Goal: Task Accomplishment & Management: Manage account settings

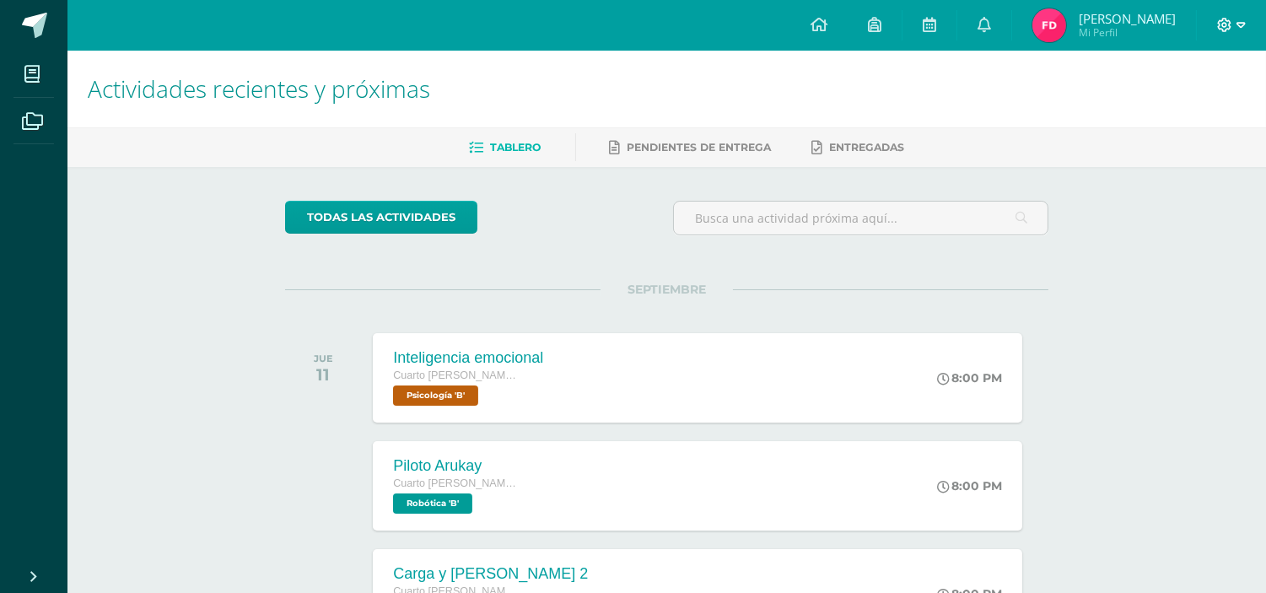
drag, startPoint x: 1246, startPoint y: 21, endPoint x: 1235, endPoint y: 27, distance: 12.5
click at [1235, 27] on div at bounding box center [1231, 25] width 69 height 51
click at [1235, 27] on span at bounding box center [1231, 25] width 29 height 19
click at [1219, 111] on span "Cerrar sesión" at bounding box center [1188, 114] width 76 height 16
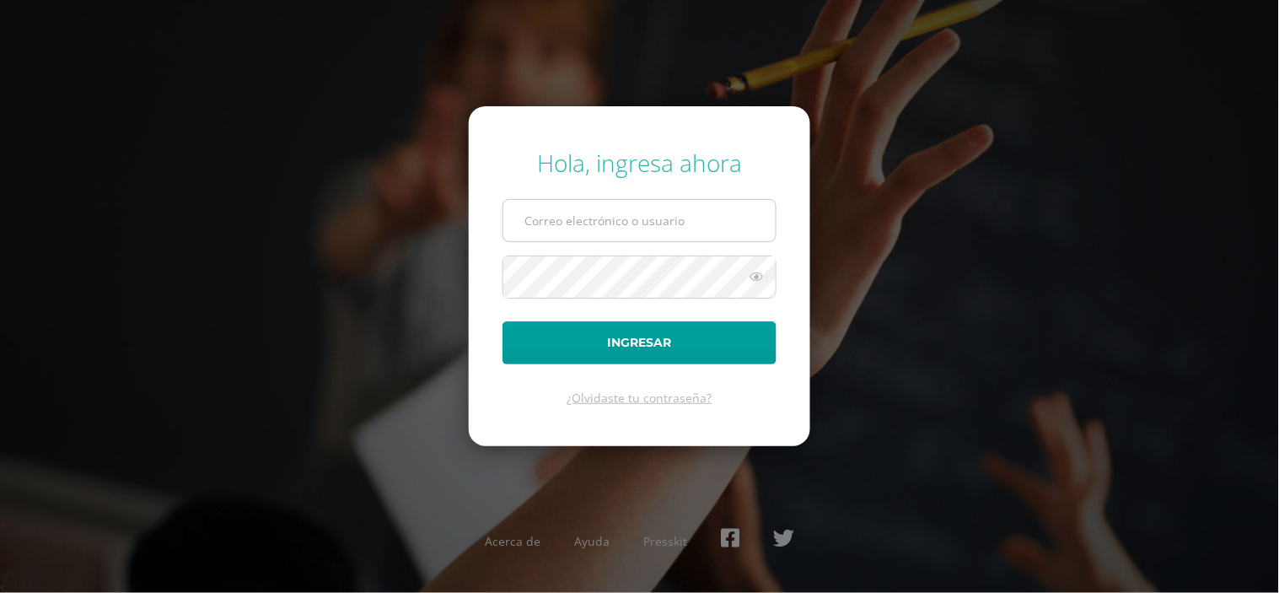
click at [652, 205] on input "text" at bounding box center [640, 220] width 272 height 41
type input "vielma.br@continentalamericano.edu.gt"
click at [503, 321] on button "Ingresar" at bounding box center [640, 342] width 274 height 43
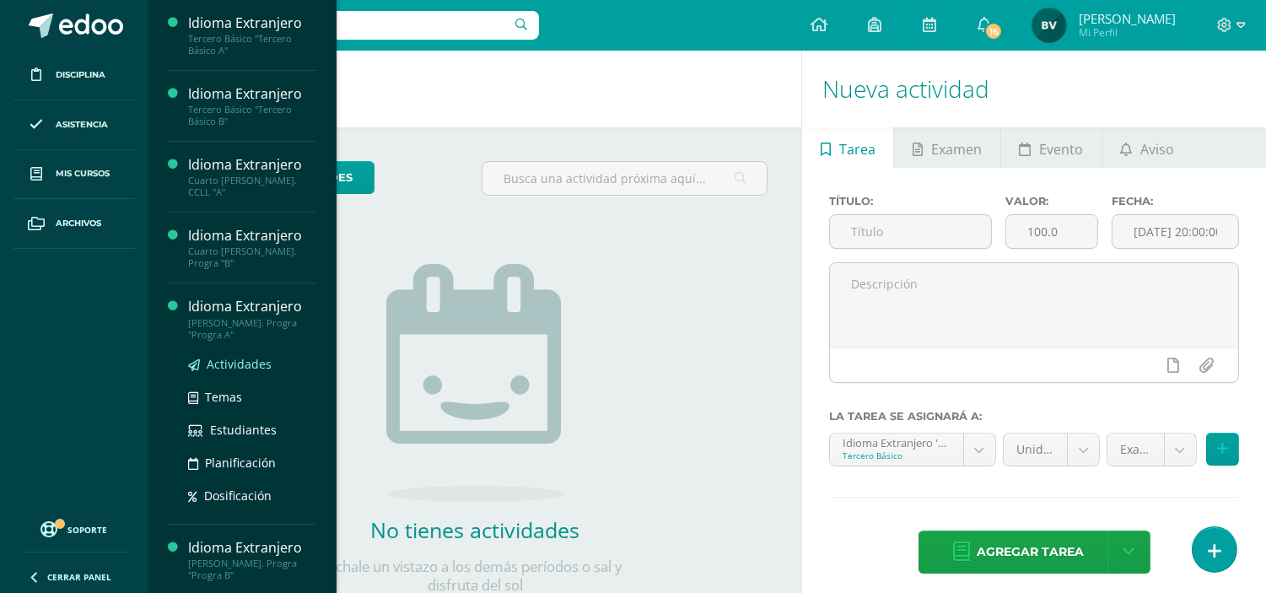
click at [236, 356] on span "Actividades" at bounding box center [239, 364] width 65 height 16
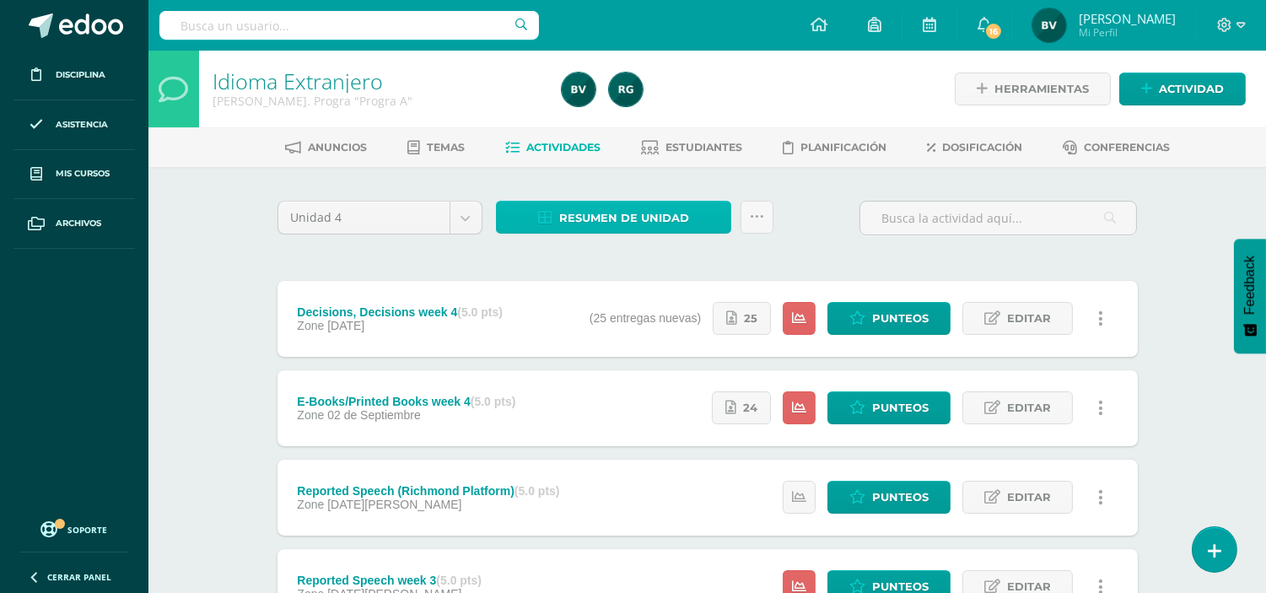
click at [676, 215] on span "Resumen de unidad" at bounding box center [624, 217] width 130 height 31
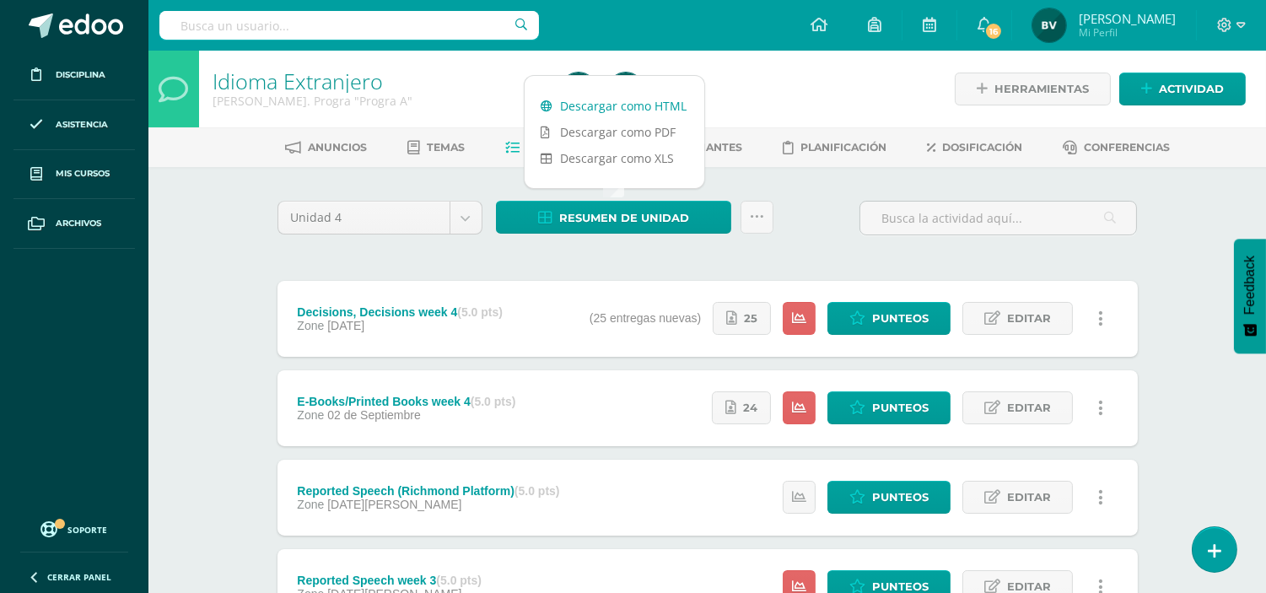
click at [660, 111] on link "Descargar como HTML" at bounding box center [615, 106] width 180 height 26
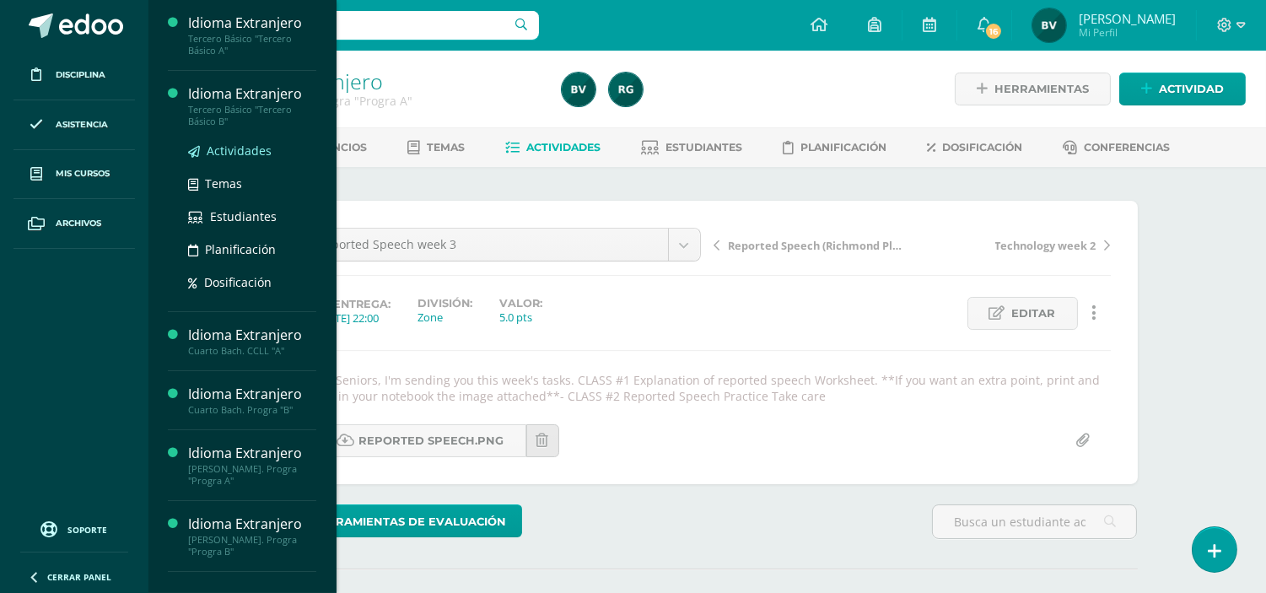
click at [238, 148] on span "Actividades" at bounding box center [239, 151] width 65 height 16
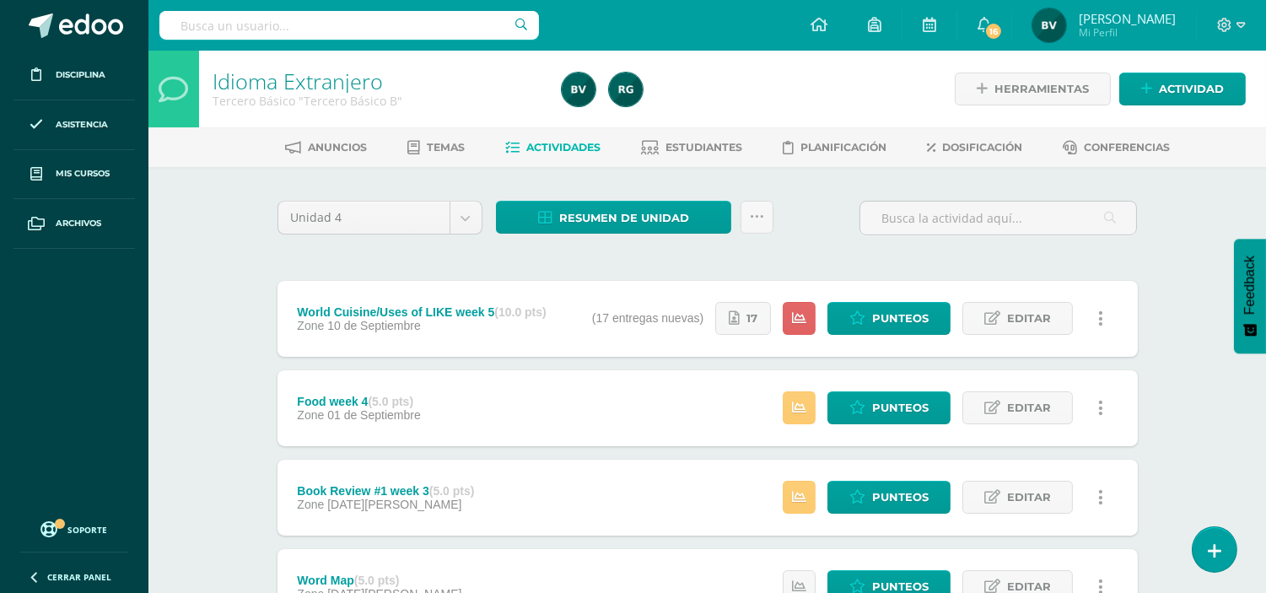
click at [238, 148] on ul "Anuncios Temas Actividades Estudiantes Planificación Dosificación Conferencias" at bounding box center [728, 147] width 1118 height 28
click at [888, 407] on span "Punteos" at bounding box center [900, 407] width 57 height 31
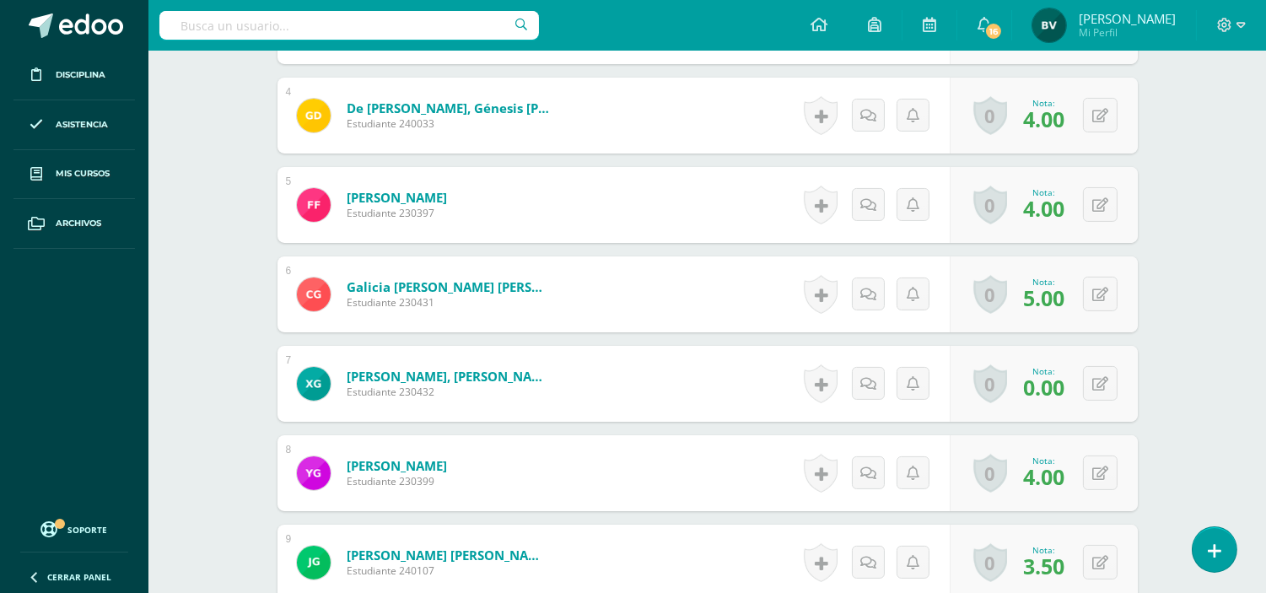
scroll to position [842, 0]
click at [1094, 378] on button at bounding box center [1111, 382] width 35 height 35
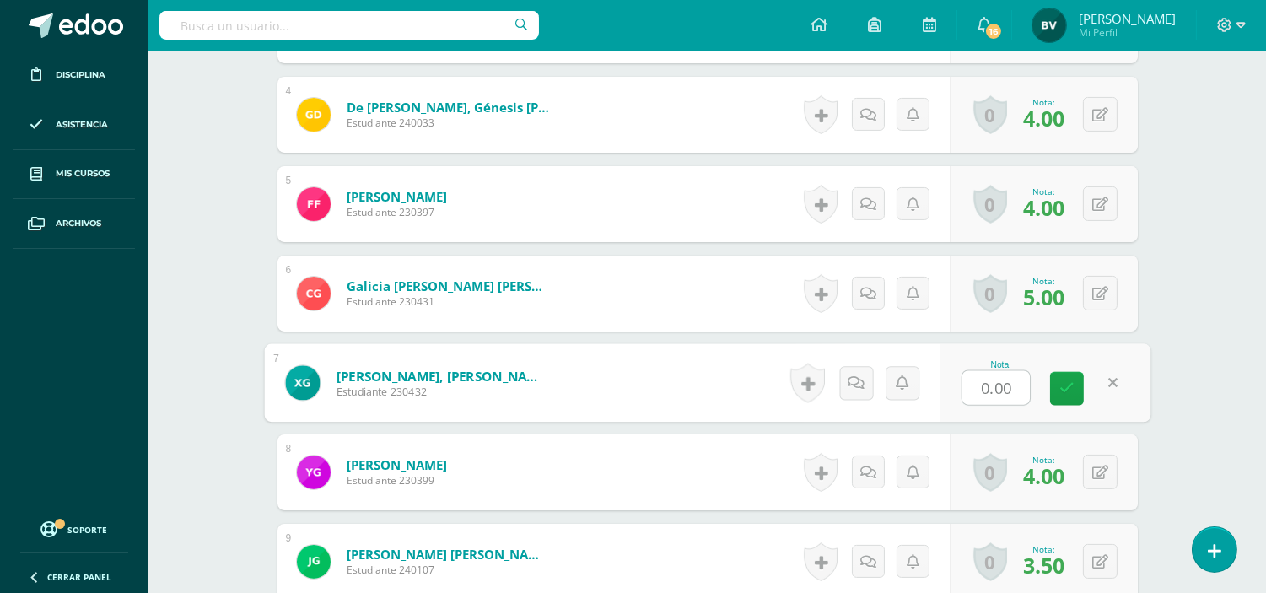
type input "2"
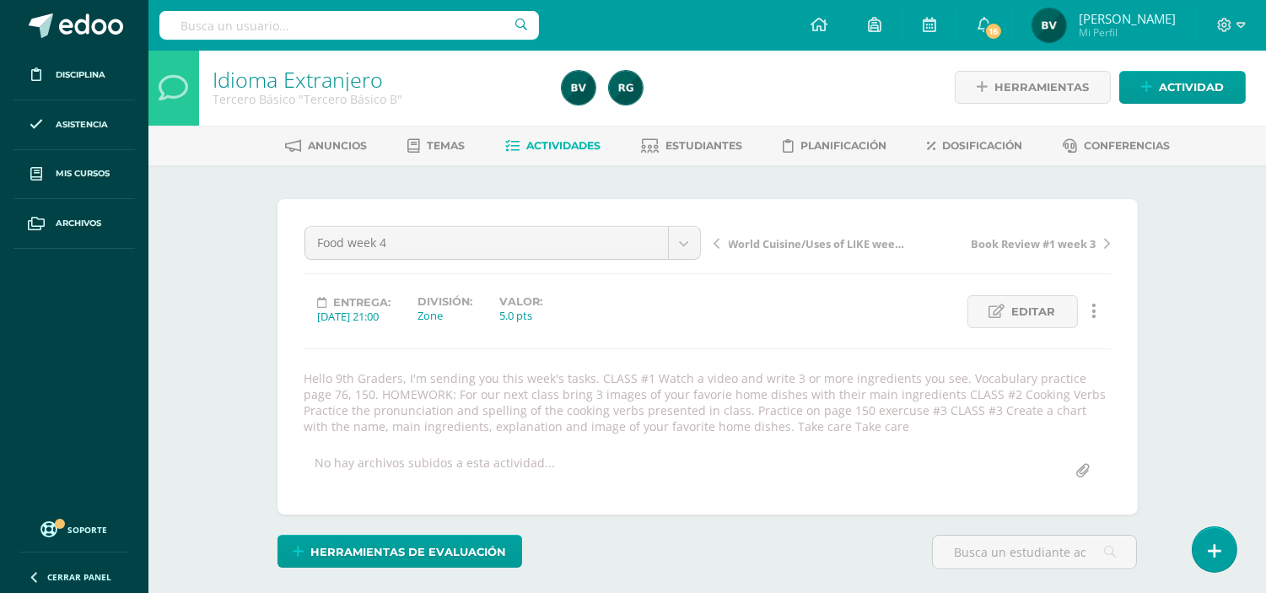
scroll to position [0, 0]
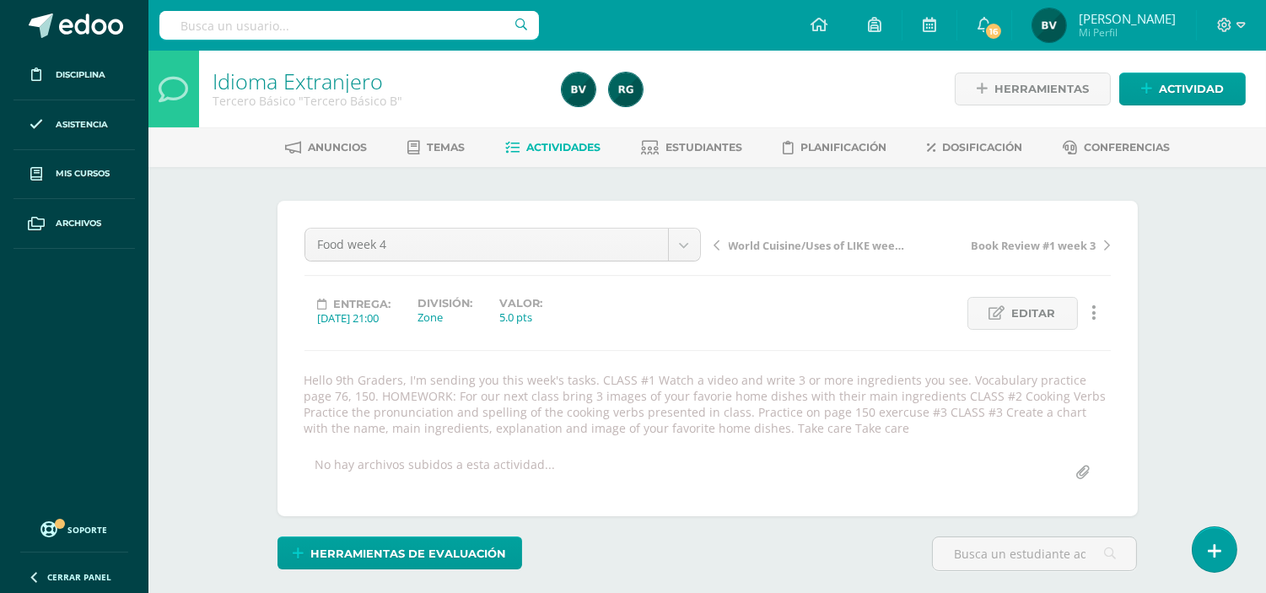
click at [595, 141] on span "Actividades" at bounding box center [563, 147] width 74 height 13
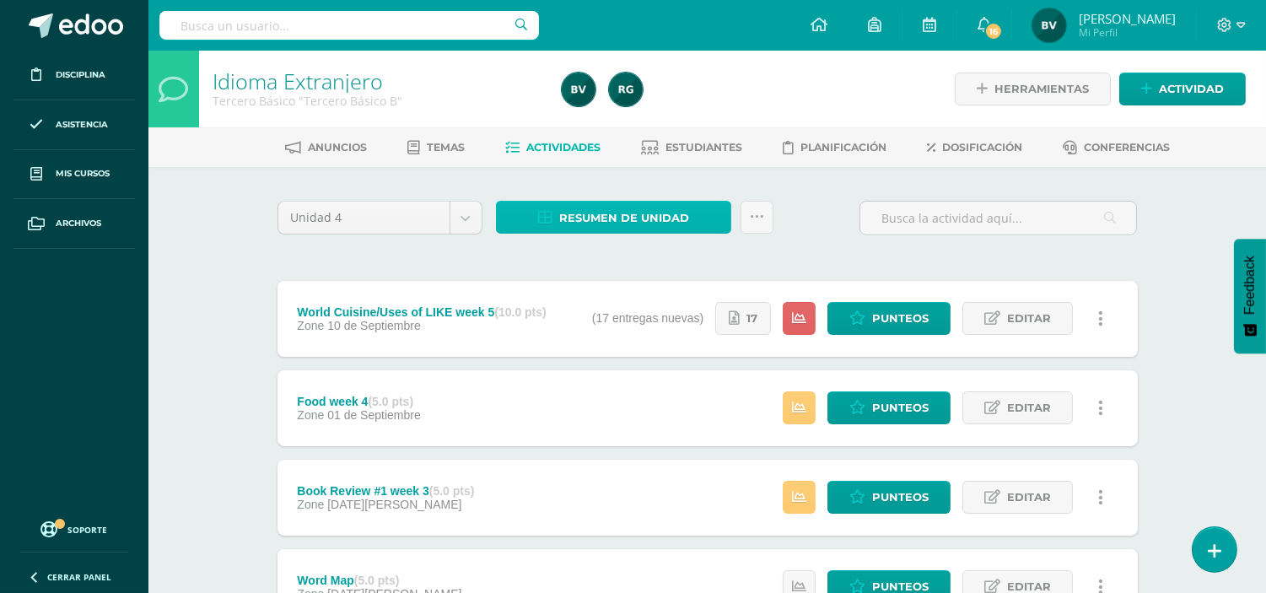
click at [607, 216] on span "Resumen de unidad" at bounding box center [624, 217] width 130 height 31
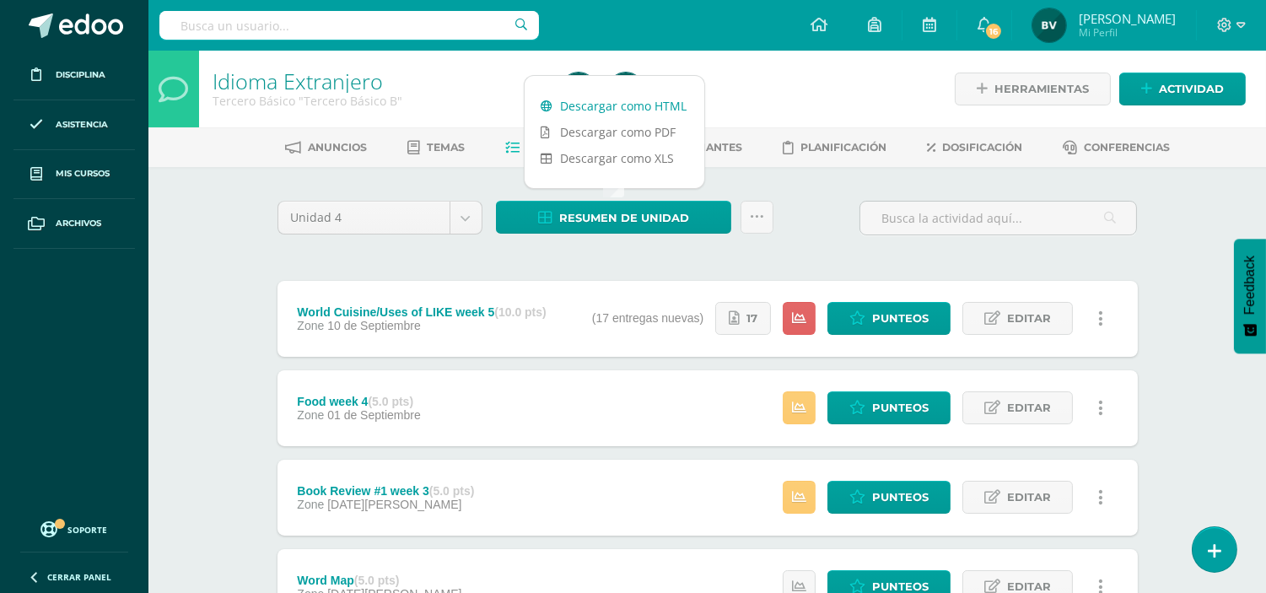
click at [667, 114] on link "Descargar como HTML" at bounding box center [615, 106] width 180 height 26
click at [631, 97] on link "Descargar como HTML" at bounding box center [615, 106] width 180 height 26
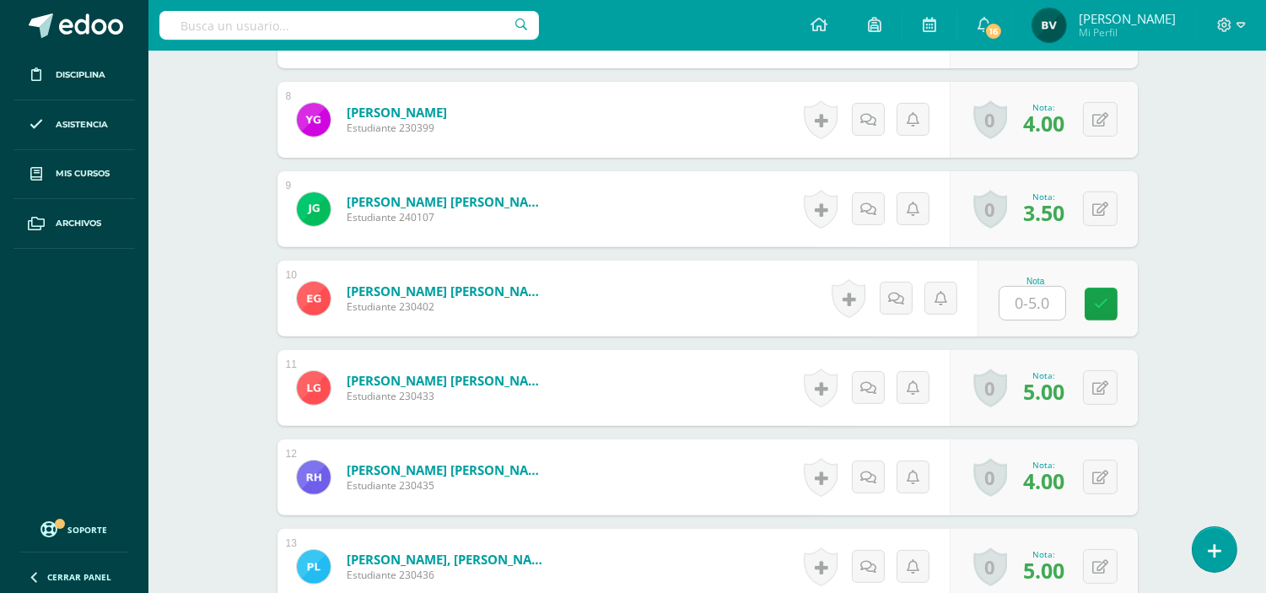
scroll to position [1199, 0]
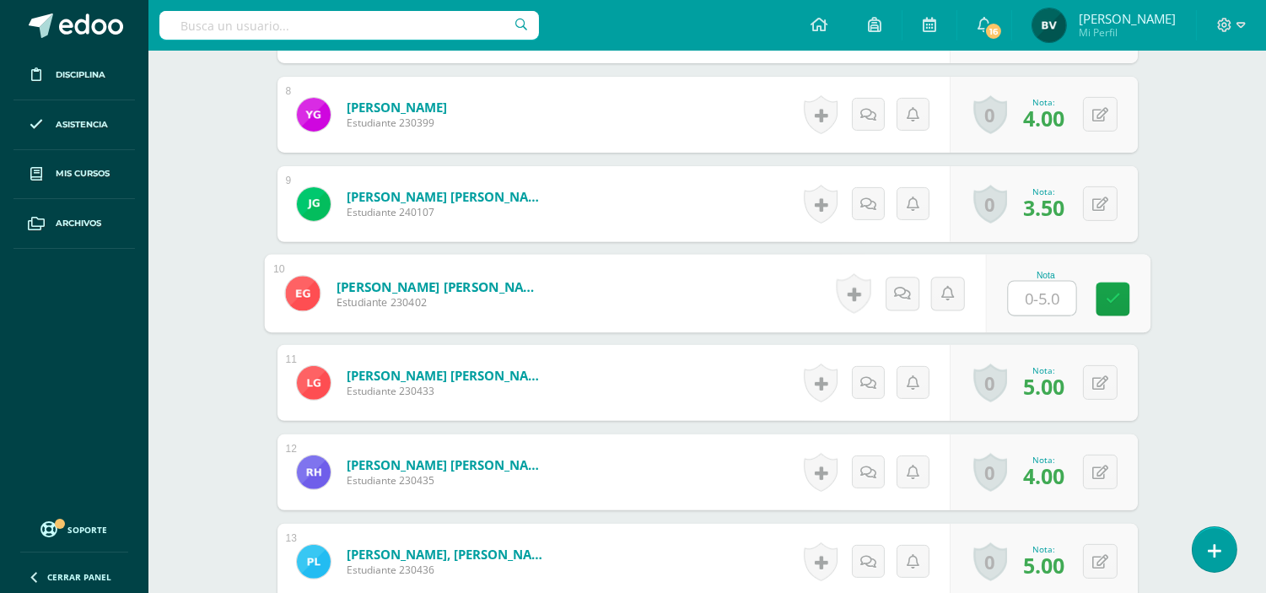
click at [1036, 310] on input "text" at bounding box center [1041, 299] width 67 height 34
type input "5"
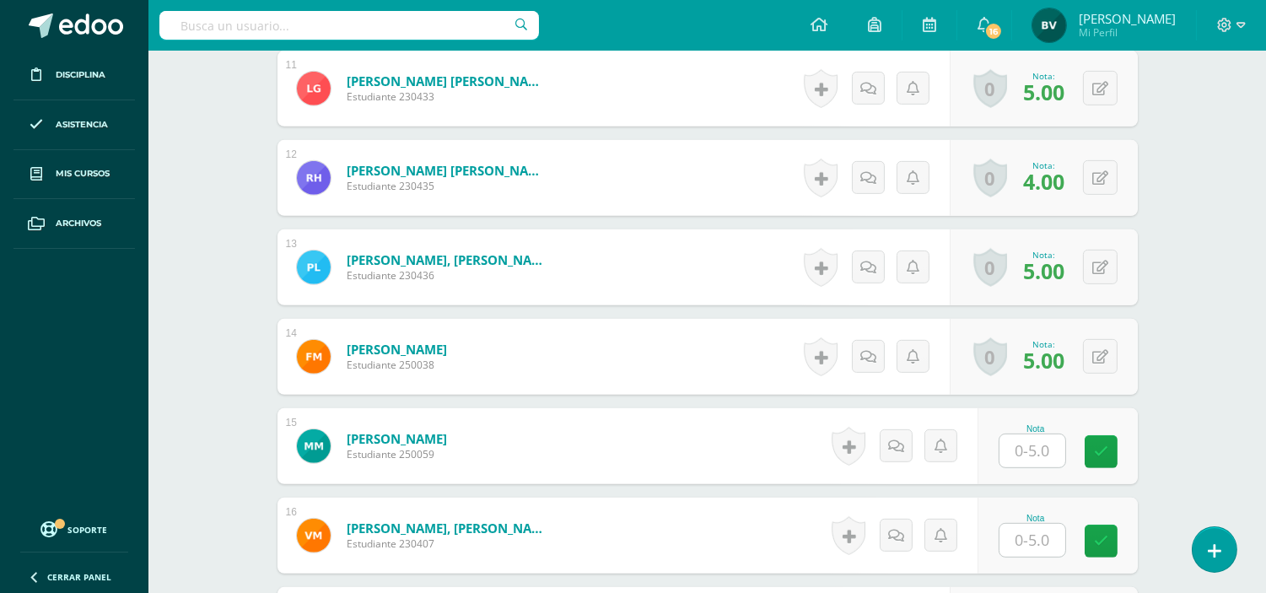
scroll to position [1498, 0]
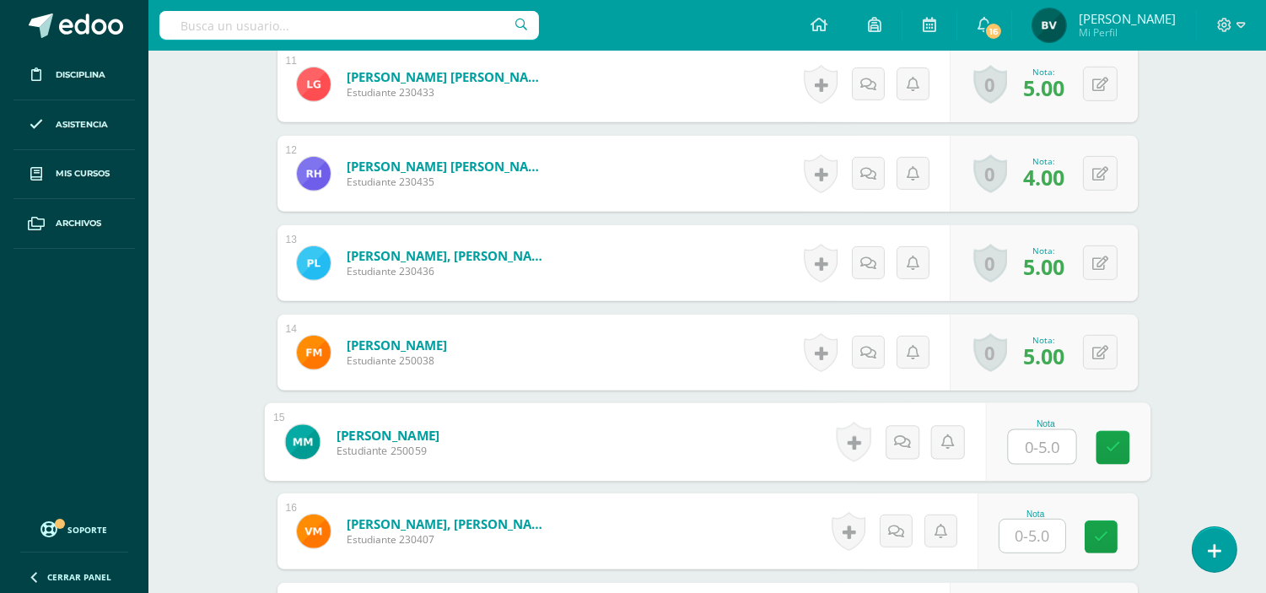
click at [1022, 451] on input "text" at bounding box center [1041, 447] width 67 height 34
type input "0"
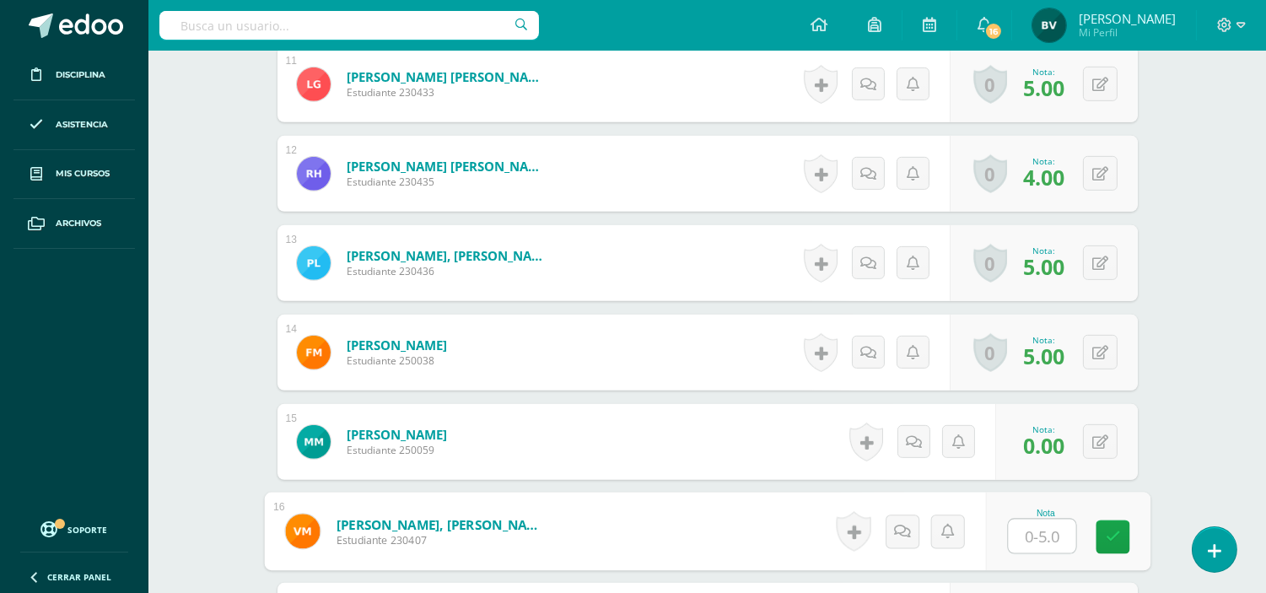
type input "5"
type input "4"
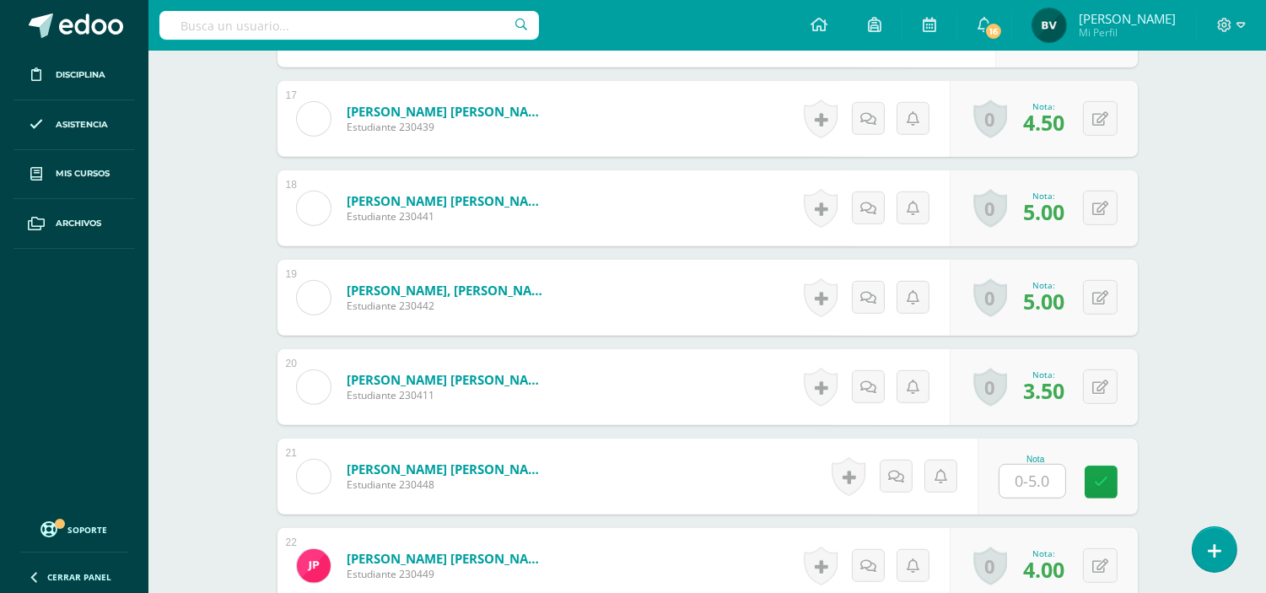
scroll to position [2001, 0]
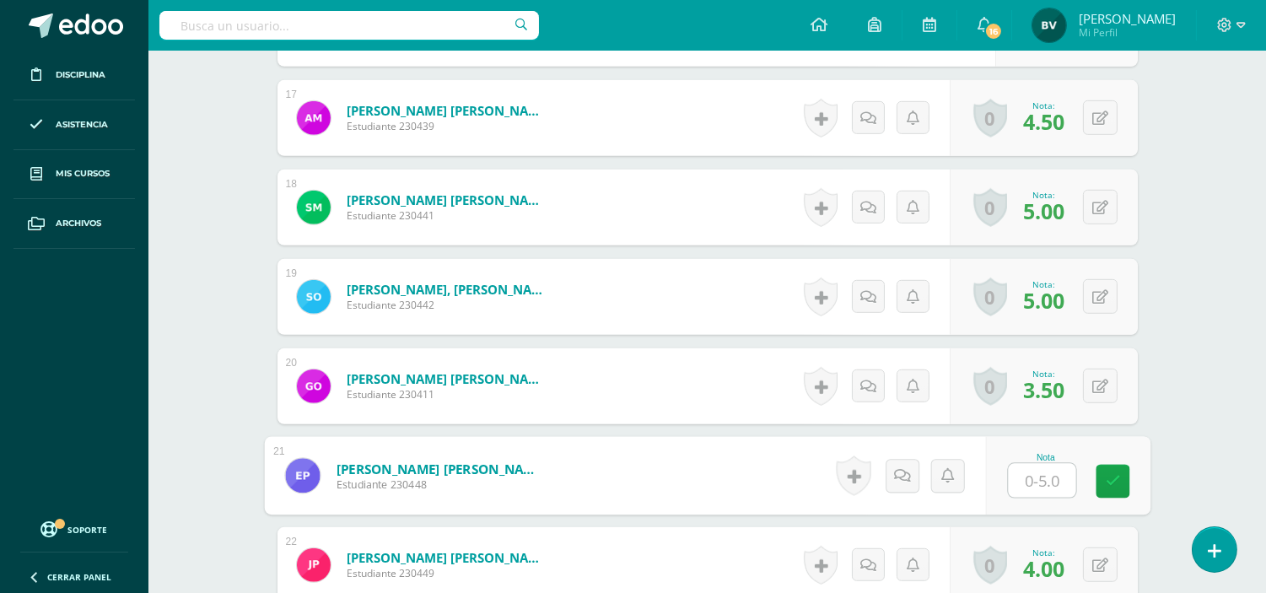
click at [1019, 484] on input "text" at bounding box center [1041, 481] width 67 height 34
type input "4"
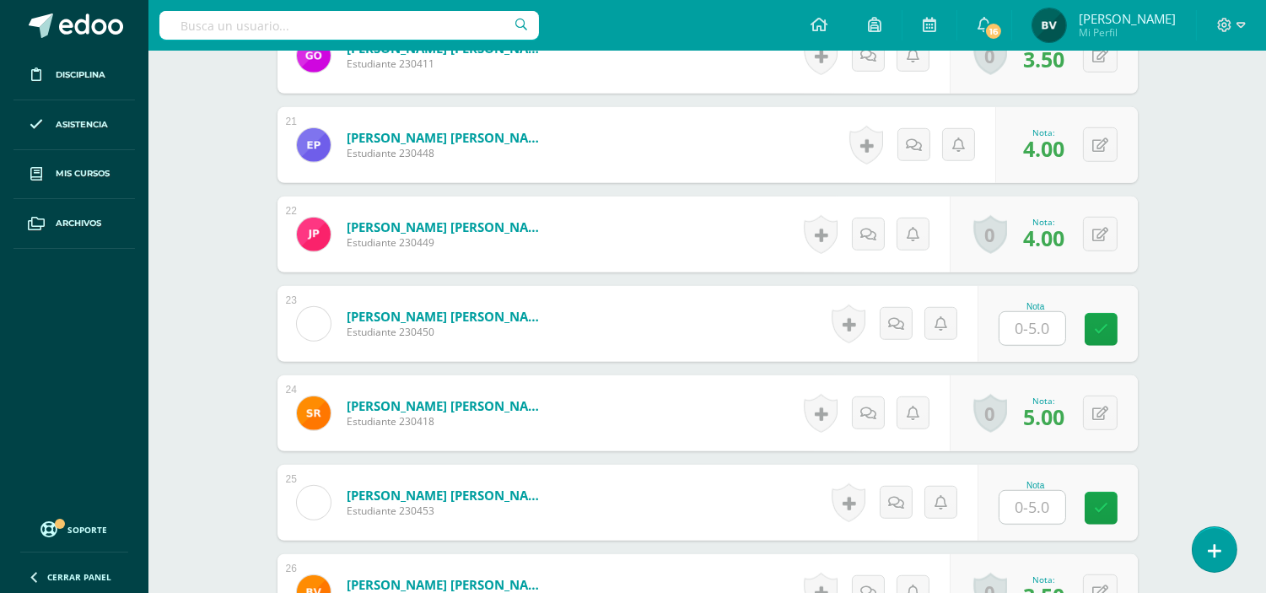
scroll to position [2341, 0]
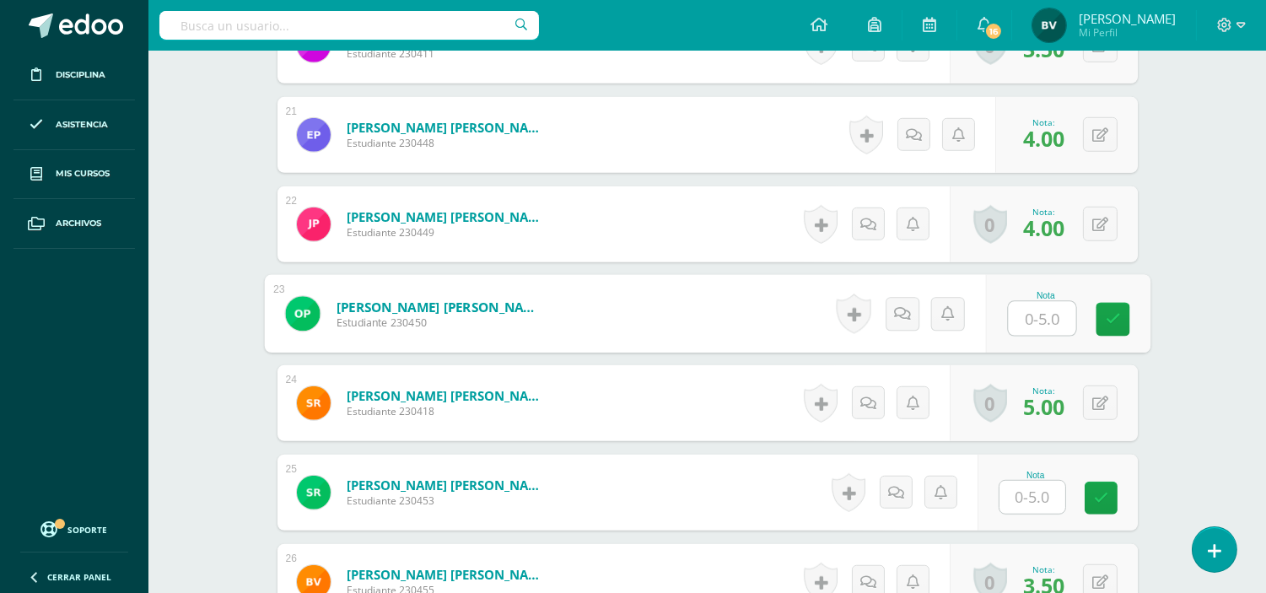
click at [1026, 313] on input "text" at bounding box center [1041, 319] width 67 height 34
type input "0"
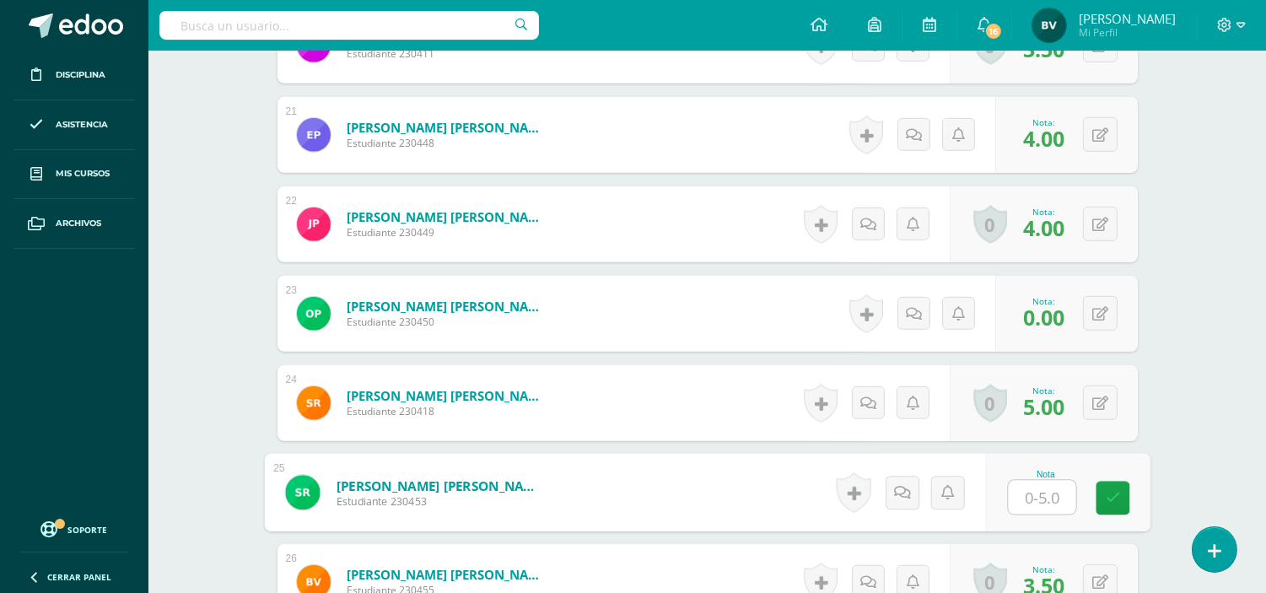
click at [1046, 481] on input "text" at bounding box center [1041, 498] width 67 height 34
type input "4"
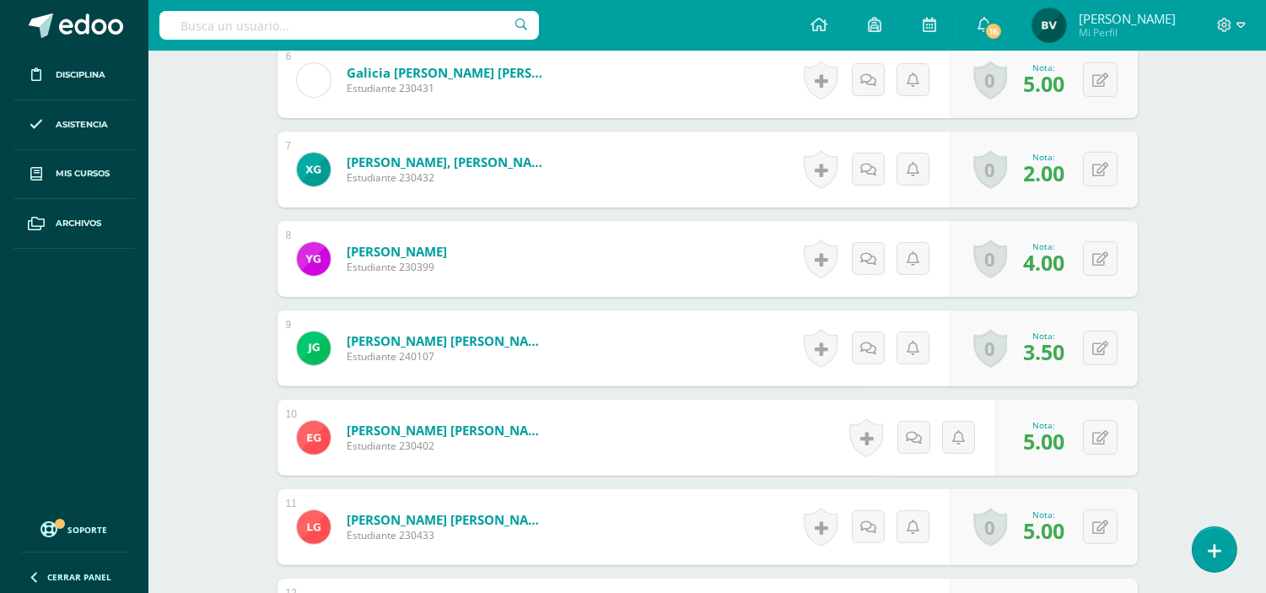
scroll to position [576, 0]
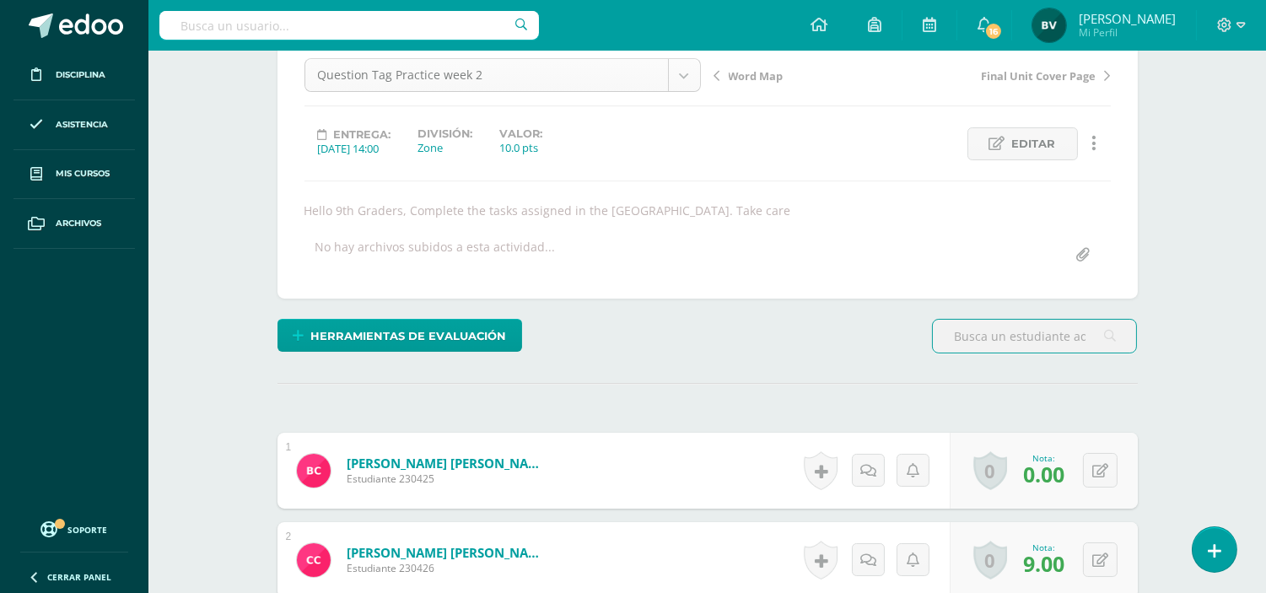
scroll to position [170, 0]
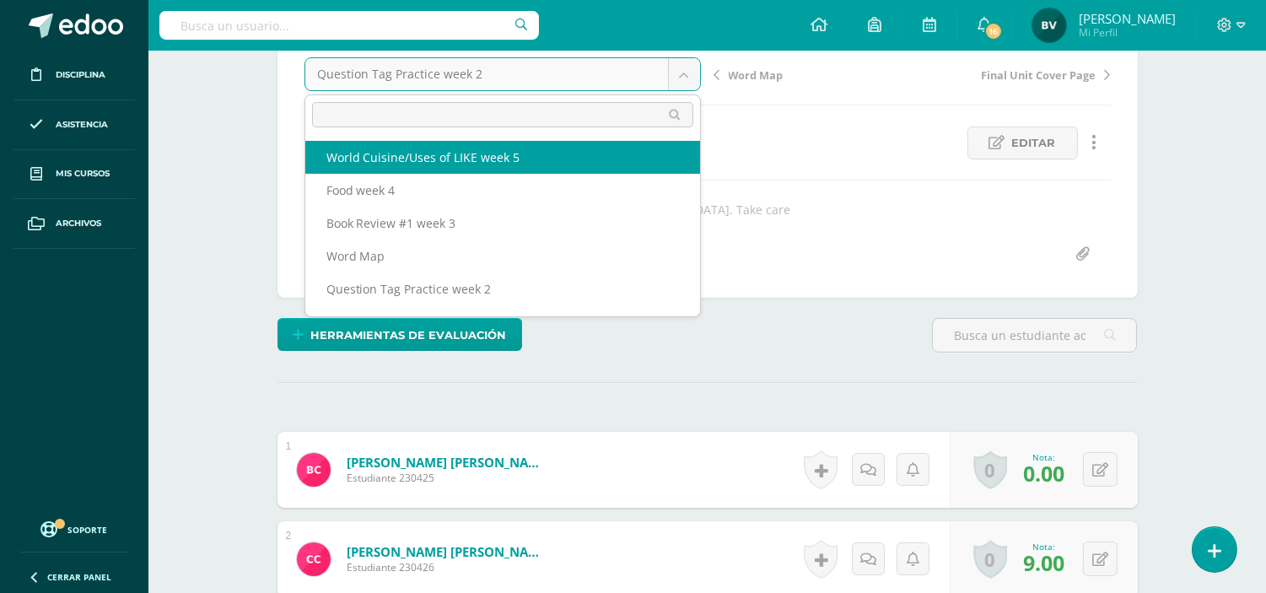
select select "/dashboard/teacher/grade-activity/108468/"
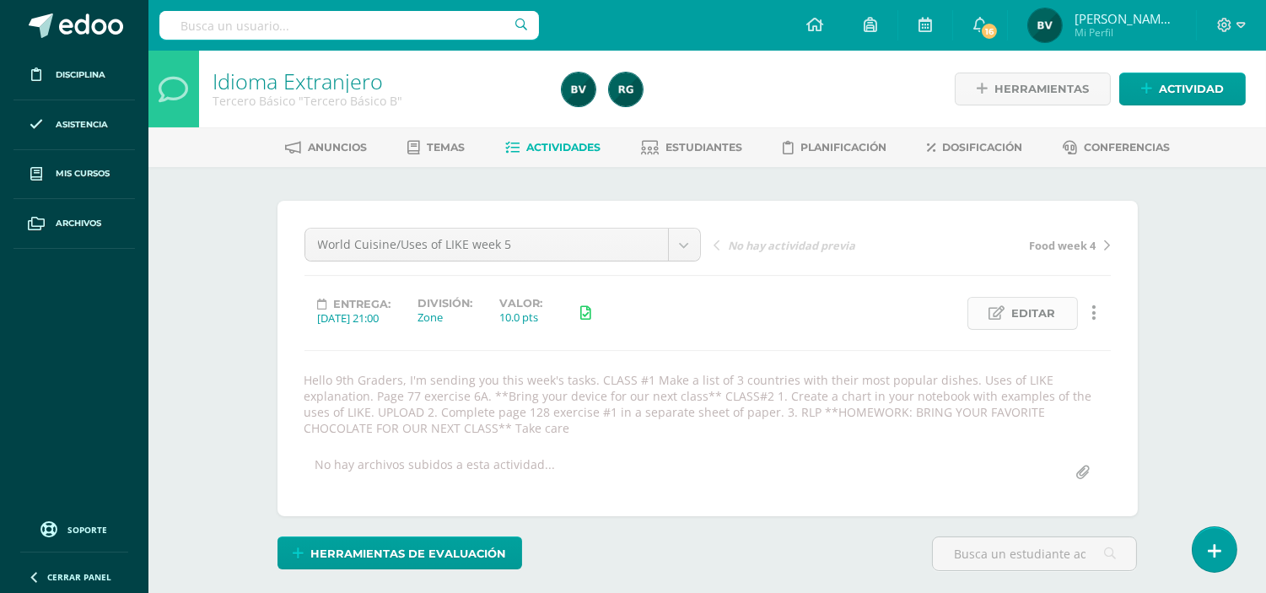
click at [1022, 304] on span "Editar" at bounding box center [1034, 313] width 44 height 31
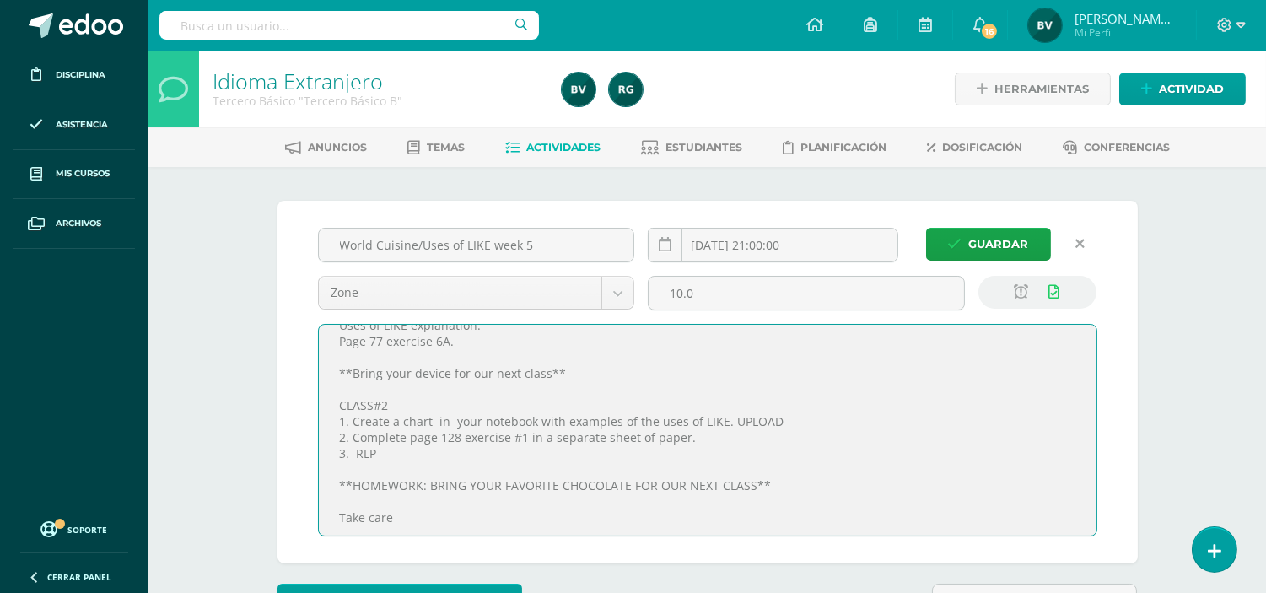
scroll to position [1, 0]
click at [768, 468] on textarea "Hello 9th Graders, I'm sending you this week's tasks. CLASS #1 Make a list of 3…" at bounding box center [708, 429] width 778 height 211
click at [773, 484] on textarea "Hello 9th Graders, I'm sending you this week's tasks. CLASS #1 Make a list of 3…" at bounding box center [708, 429] width 778 height 211
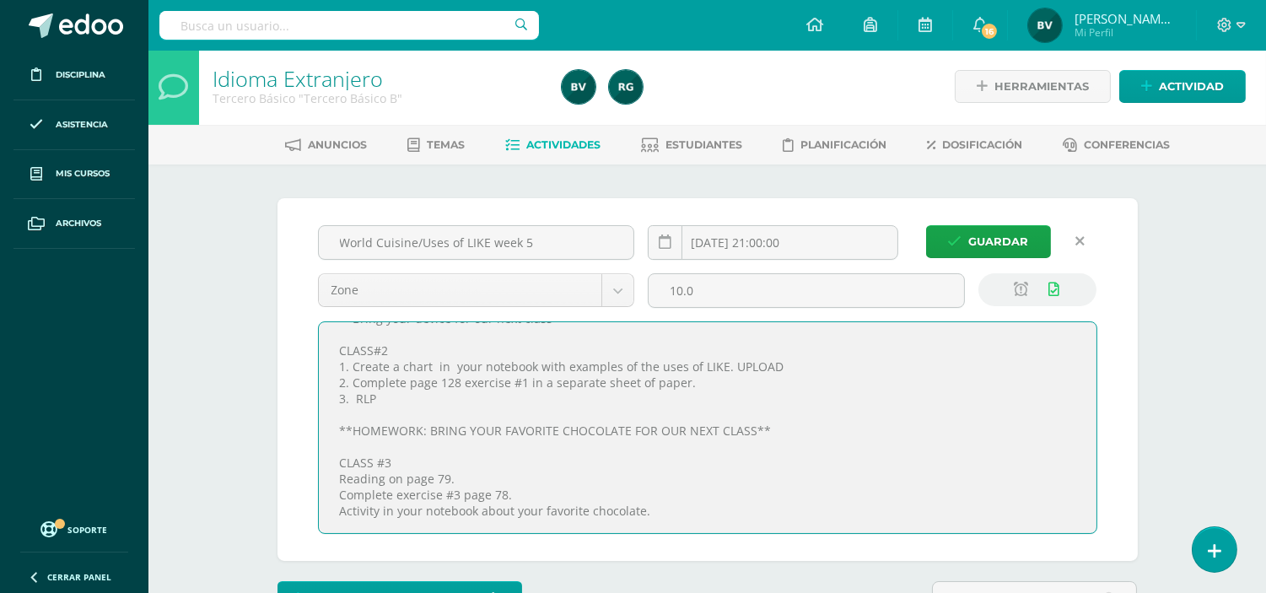
scroll to position [184, 0]
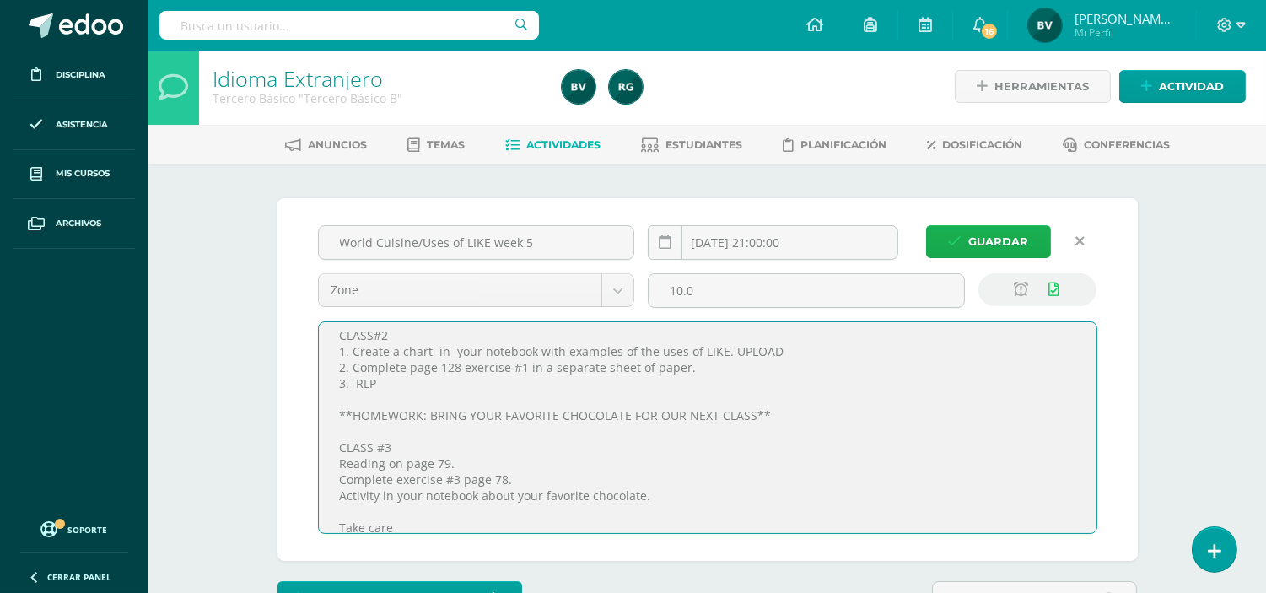
type textarea "Hello 9th Graders, I'm sending you this week's tasks. CLASS #1 Make a list of 3…"
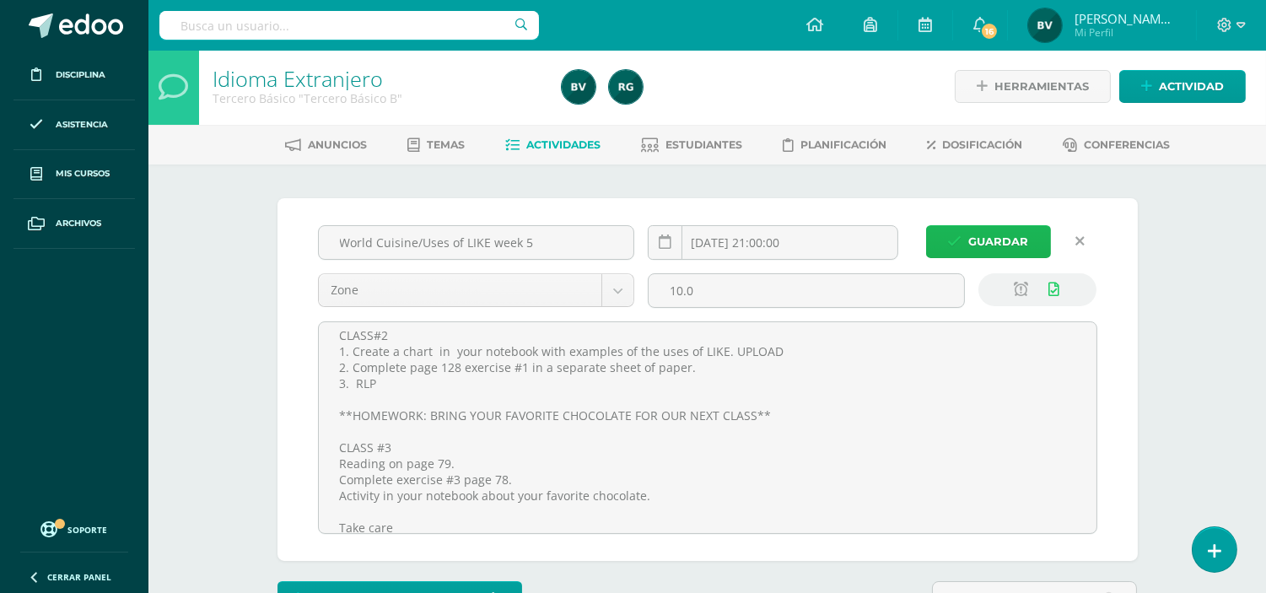
click at [999, 234] on span "Guardar" at bounding box center [999, 241] width 60 height 31
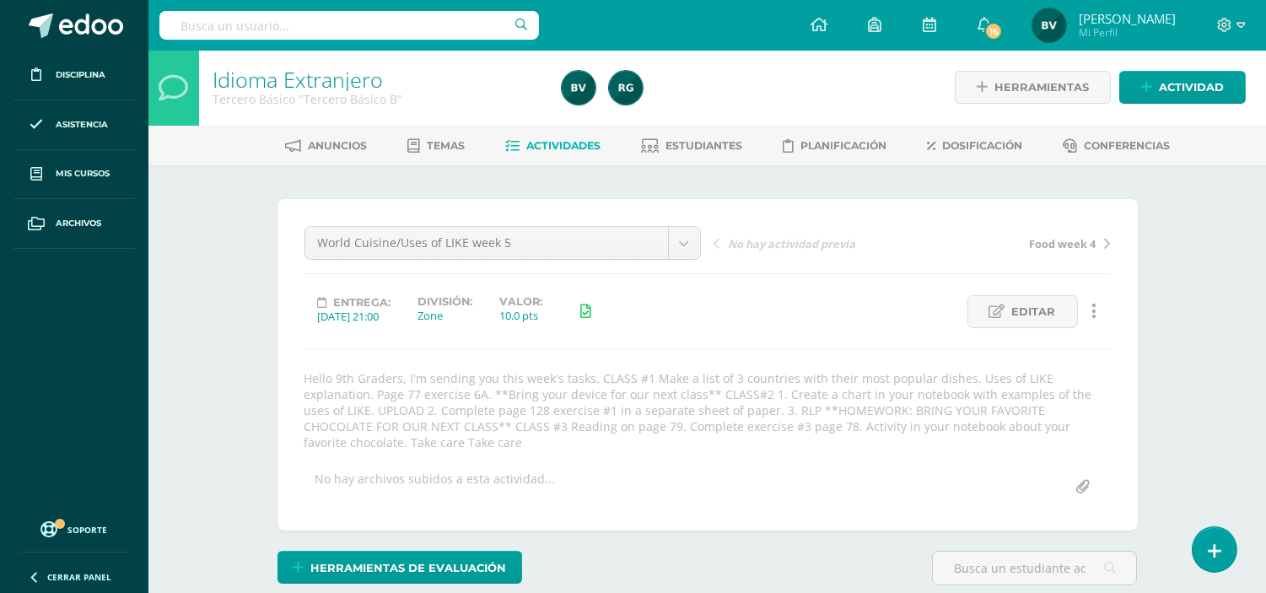
scroll to position [3, 0]
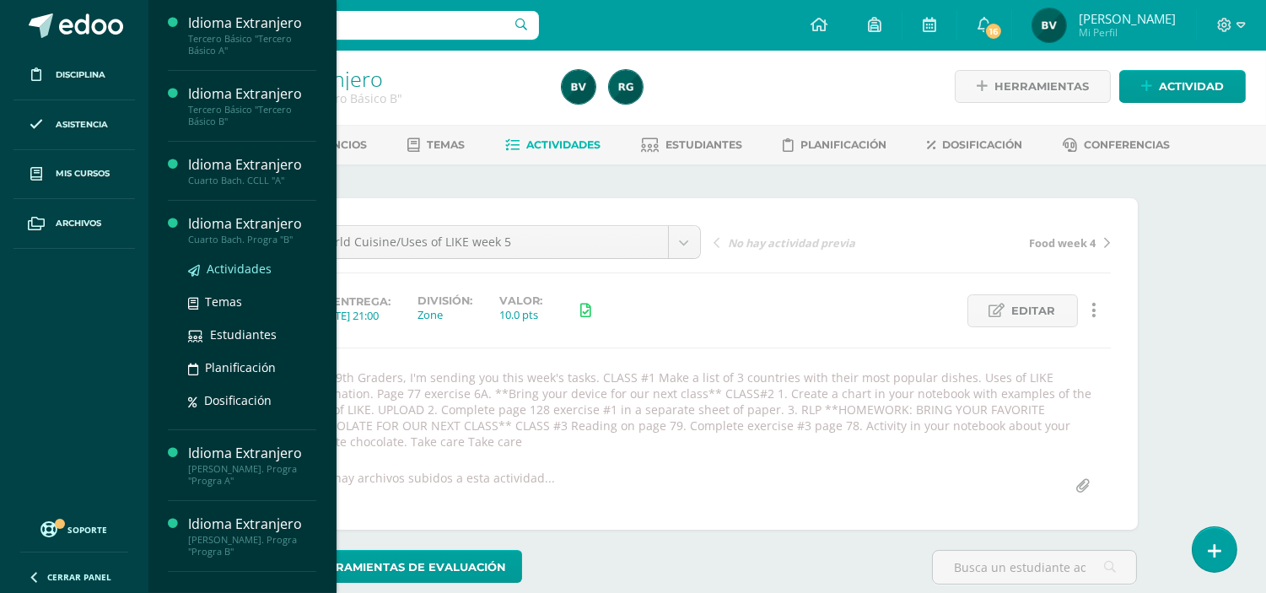
click at [257, 275] on span "Actividades" at bounding box center [239, 269] width 65 height 16
